Goal: Task Accomplishment & Management: Manage account settings

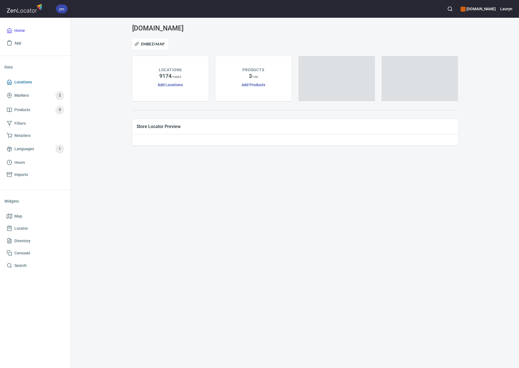
click at [38, 86] on link "Locations" at bounding box center [35, 82] width 62 height 12
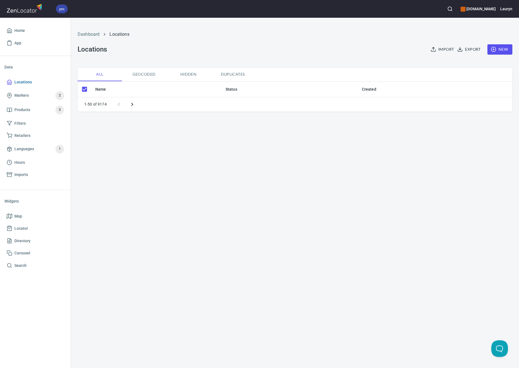
checkbox input "false"
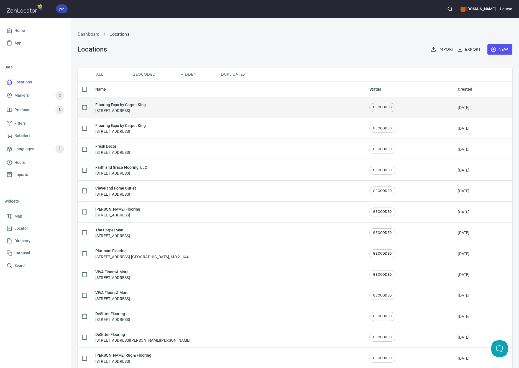
click at [223, 105] on div "Flooring Expo by Carpet King [STREET_ADDRESS]" at bounding box center [227, 108] width 265 height 12
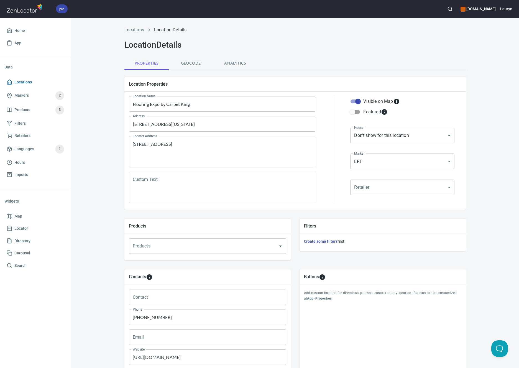
click at [43, 82] on span "Locations" at bounding box center [35, 82] width 57 height 7
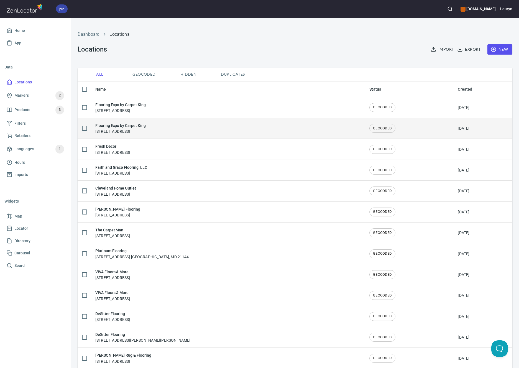
click at [110, 131] on div "Flooring Expo by Carpet King [STREET_ADDRESS]" at bounding box center [120, 128] width 50 height 12
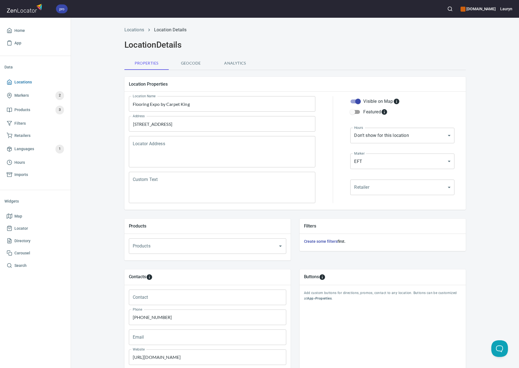
click at [32, 81] on span "Locations" at bounding box center [35, 82] width 57 height 7
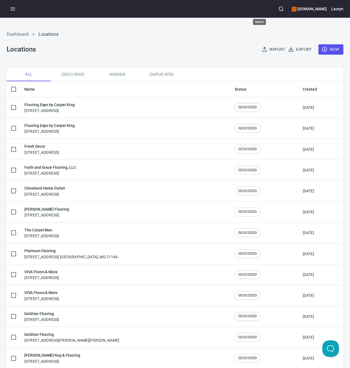
click at [279, 7] on icon "button" at bounding box center [282, 9] width 6 height 6
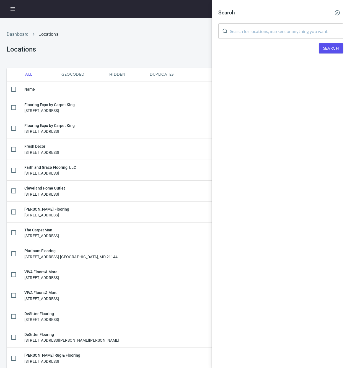
click at [243, 33] on input "text" at bounding box center [287, 31] width 114 height 16
paste input "78216"
type input "78216"
click at [328, 45] on span "Search" at bounding box center [332, 48] width 16 height 7
click at [137, 43] on div at bounding box center [175, 184] width 350 height 368
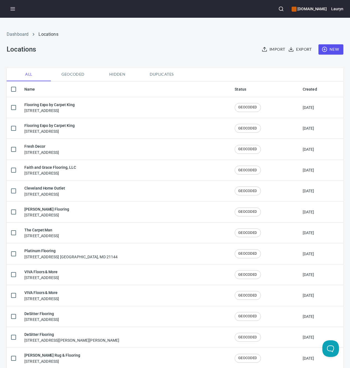
click at [328, 50] on span "New" at bounding box center [331, 49] width 16 height 7
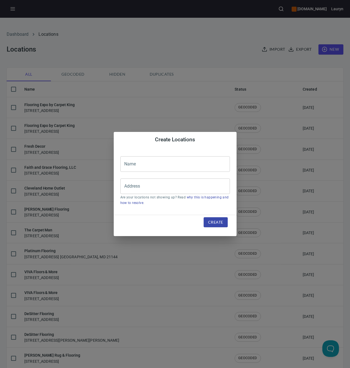
click at [155, 166] on input "text" at bounding box center [175, 164] width 110 height 16
paste input "Flooring Connection Outlet"
type input "Flooring Connection Outlet"
click at [163, 186] on input "Address" at bounding box center [171, 186] width 96 height 11
paste input "[STREET_ADDRESS][PERSON_NAME]"
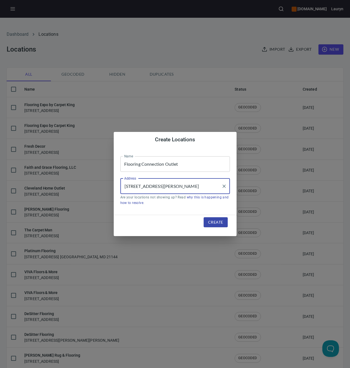
type input "[STREET_ADDRESS][PERSON_NAME]"
click at [210, 221] on span "Create" at bounding box center [215, 222] width 15 height 7
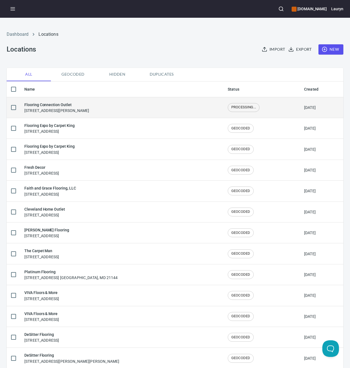
click at [136, 107] on div "Flooring Connection Outlet [STREET_ADDRESS][PERSON_NAME]" at bounding box center [121, 108] width 195 height 12
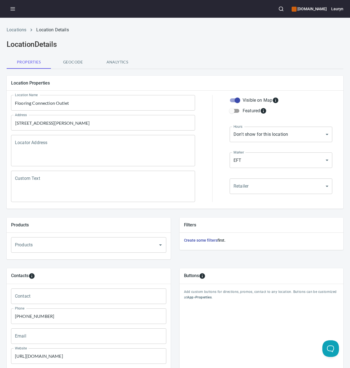
scroll to position [16, 0]
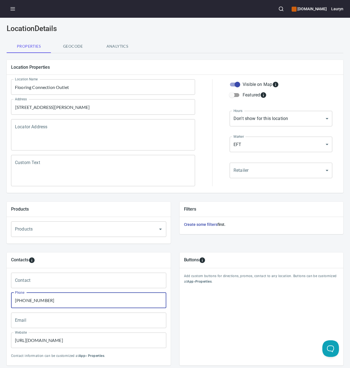
drag, startPoint x: 58, startPoint y: 300, endPoint x: -40, endPoint y: 291, distance: 98.7
click at [0, 291] on html "[DOMAIN_NAME] Lauryn Locations Location Details Location Details Properties Geo…" at bounding box center [175, 184] width 350 height 368
paste input "210) 599-4747"
type input "[PHONE_NUMBER]"
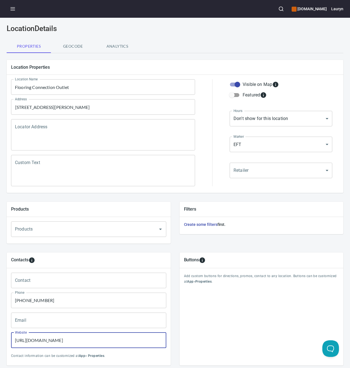
paste input "://www.flooringconnectionoutlet"
drag, startPoint x: 81, startPoint y: 340, endPoint x: -48, endPoint y: 338, distance: 129.1
click at [0, 338] on html "[DOMAIN_NAME] Lauryn Locations Location Details Location Details Properties Geo…" at bounding box center [175, 184] width 350 height 368
type input "[URL][DOMAIN_NAME]"
click at [153, 358] on p "Contact information can be customized at App > Properties ." at bounding box center [88, 356] width 155 height 6
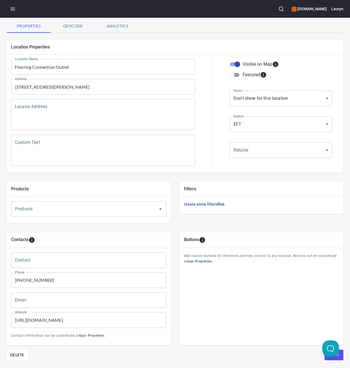
scroll to position [57, 0]
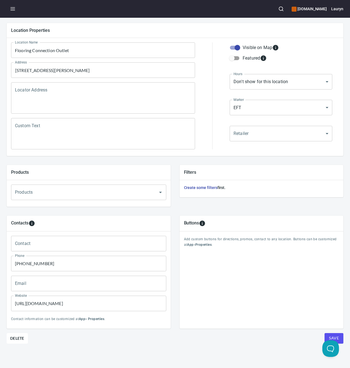
click at [333, 335] on span "Save" at bounding box center [334, 338] width 10 height 7
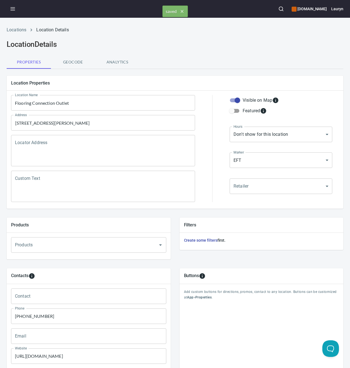
click at [22, 26] on div "Locations Location Details" at bounding box center [175, 29] width 344 height 13
click at [18, 31] on link "Locations" at bounding box center [17, 29] width 20 height 5
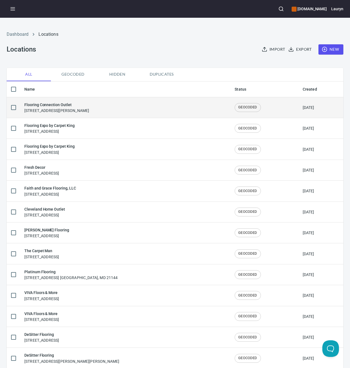
click at [83, 106] on h6 "Flooring Connection Outlet" at bounding box center [56, 105] width 65 height 6
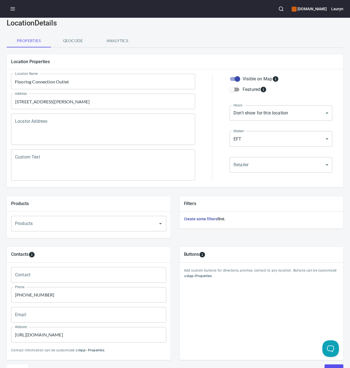
scroll to position [57, 0]
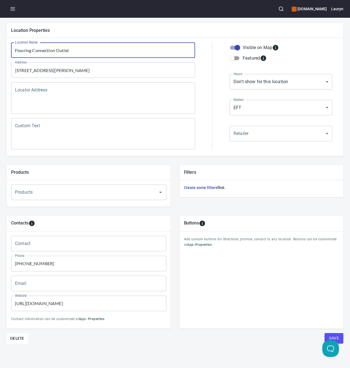
drag, startPoint x: 75, startPoint y: 47, endPoint x: -4, endPoint y: 48, distance: 79.2
click at [0, 48] on html "[DOMAIN_NAME] Lauryn Locations Location Details Location Details Properties Geo…" at bounding box center [175, 184] width 350 height 368
type input "Green Carpet"
click at [329, 335] on span "Save" at bounding box center [334, 338] width 10 height 7
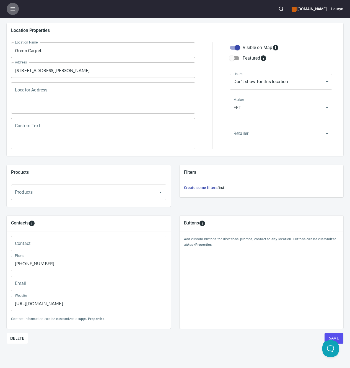
click at [11, 11] on icon "button" at bounding box center [13, 9] width 6 height 6
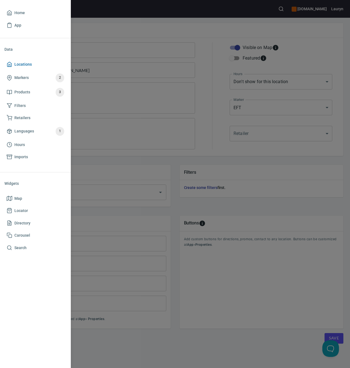
click at [19, 61] on span "Locations" at bounding box center [22, 64] width 17 height 7
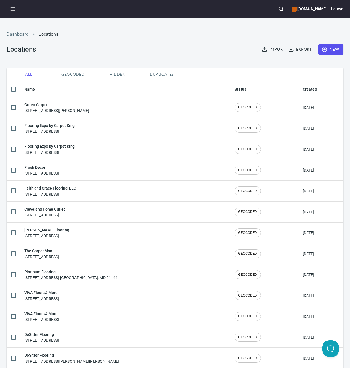
click at [148, 56] on div "Dashboard Locations Locations Import Export New" at bounding box center [175, 42] width 344 height 43
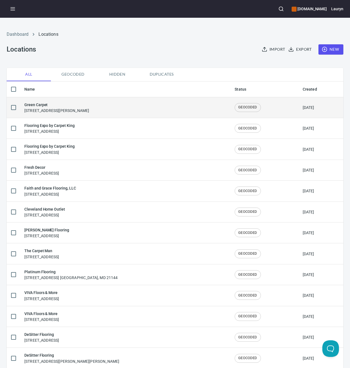
click at [109, 111] on div "Green Carpet [STREET_ADDRESS][PERSON_NAME]" at bounding box center [125, 108] width 202 height 12
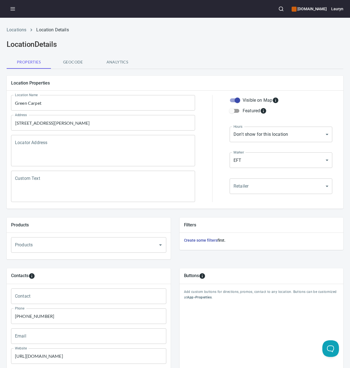
click at [92, 216] on div "Products Products Products" at bounding box center [88, 238] width 173 height 50
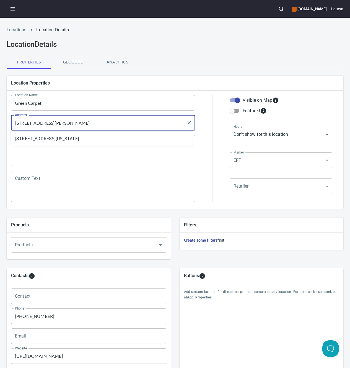
drag, startPoint x: 100, startPoint y: 122, endPoint x: -10, endPoint y: 122, distance: 109.7
click at [0, 122] on html "[DOMAIN_NAME] Lauryn Locations Location Details Location Details Properties Geo…" at bounding box center [175, 184] width 350 height 368
click at [21, 31] on link "Locations" at bounding box center [17, 29] width 20 height 5
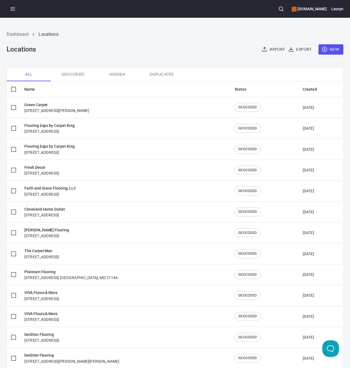
click at [328, 47] on span "New" at bounding box center [331, 49] width 16 height 7
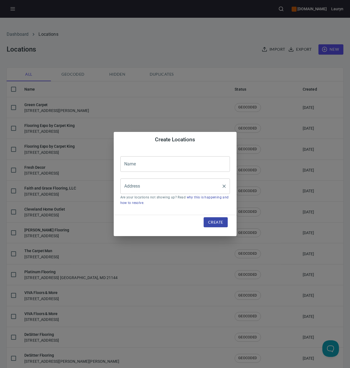
click at [162, 183] on input "Address" at bounding box center [171, 186] width 96 height 11
paste input "[STREET_ADDRESS][PERSON_NAME]"
type input "[STREET_ADDRESS][PERSON_NAME]"
click at [151, 167] on input "text" at bounding box center [175, 164] width 110 height 16
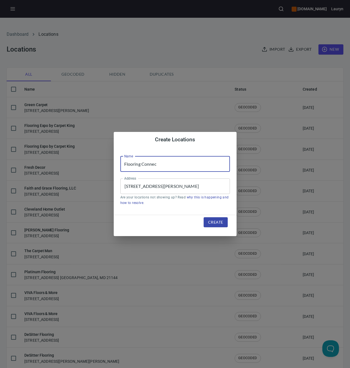
type input "Flooring Connection Outlet"
click at [205, 222] on button "Create" at bounding box center [216, 222] width 24 height 10
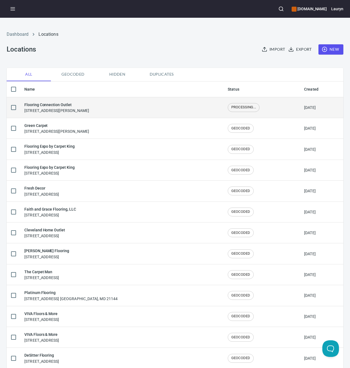
click at [135, 106] on div "Flooring Connection Outlet [STREET_ADDRESS][PERSON_NAME]" at bounding box center [121, 108] width 195 height 12
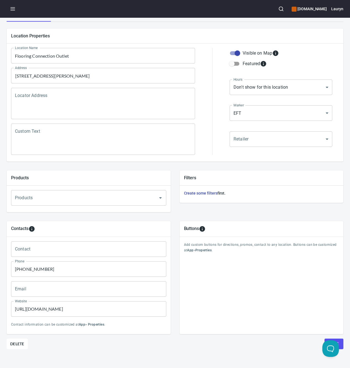
scroll to position [57, 0]
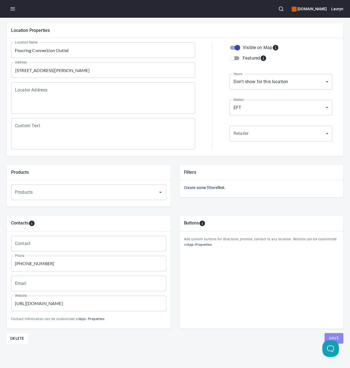
click at [329, 335] on span "Save" at bounding box center [334, 338] width 10 height 7
click at [14, 8] on icon "button" at bounding box center [13, 9] width 6 height 6
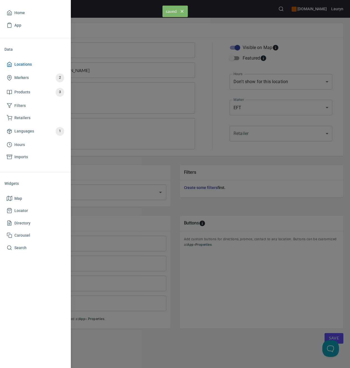
click at [24, 63] on span "Locations" at bounding box center [22, 64] width 17 height 7
